Goal: Navigation & Orientation: Understand site structure

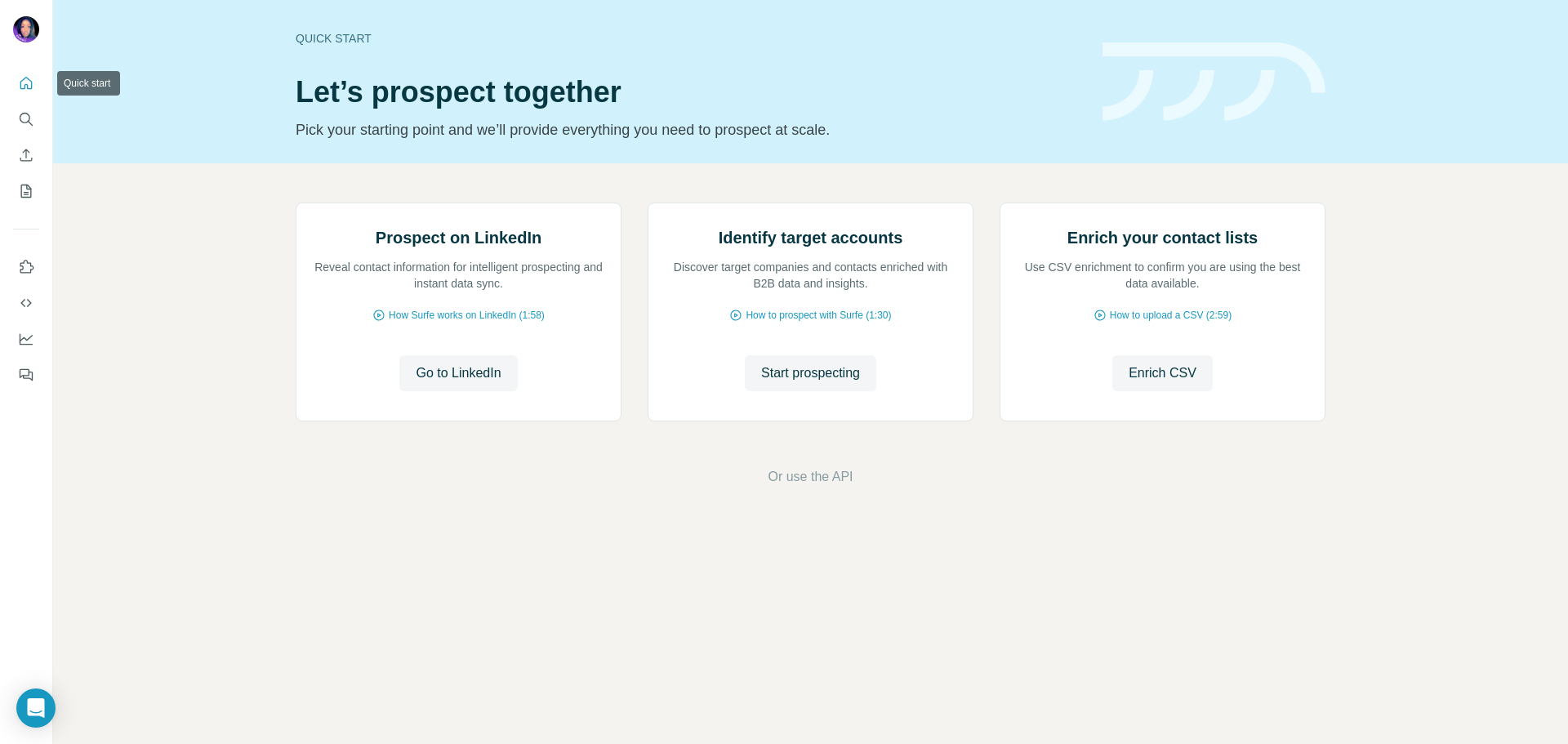
click at [21, 90] on icon "Quick start" at bounding box center [27, 83] width 17 height 17
click at [34, 258] on button "Use Surfe on LinkedIn" at bounding box center [26, 267] width 26 height 29
